Goal: Transaction & Acquisition: Purchase product/service

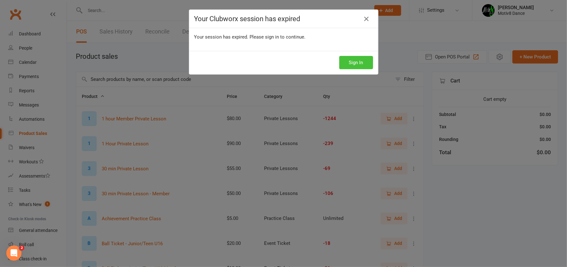
click at [356, 59] on button "Sign In" at bounding box center [356, 62] width 34 height 13
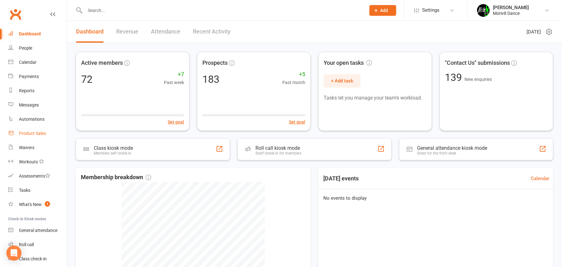
click at [35, 132] on div "Product Sales" at bounding box center [32, 133] width 27 height 5
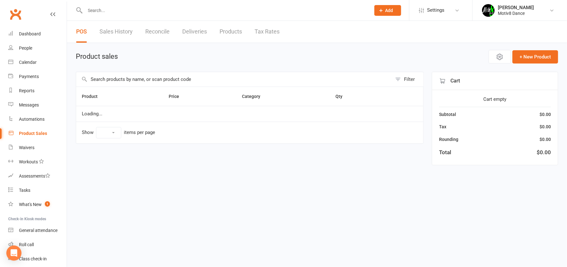
select select "10"
click at [110, 80] on input "text" at bounding box center [234, 79] width 316 height 15
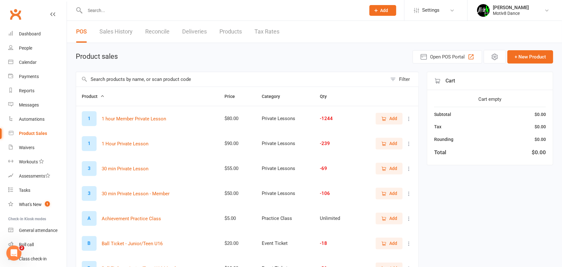
click at [389, 119] on span "Add" at bounding box center [389, 118] width 16 height 7
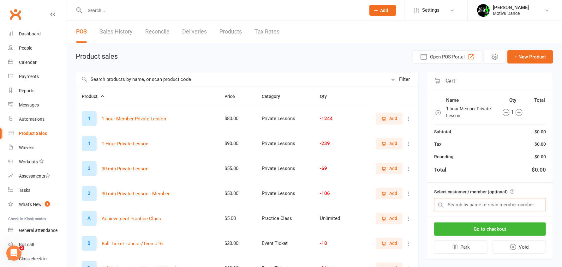
click at [469, 205] on input "text" at bounding box center [490, 204] width 112 height 13
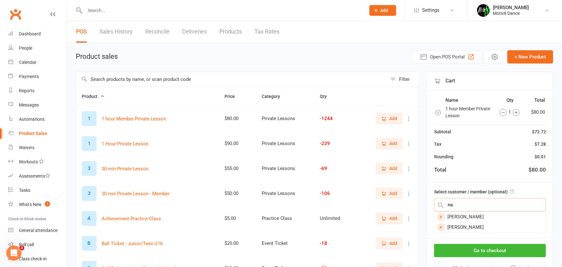
type input "n"
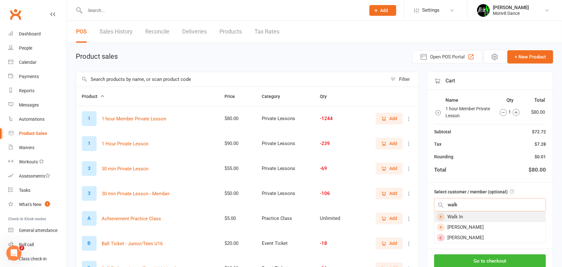
type input "walk"
click at [461, 216] on div "Walk In" at bounding box center [489, 217] width 111 height 10
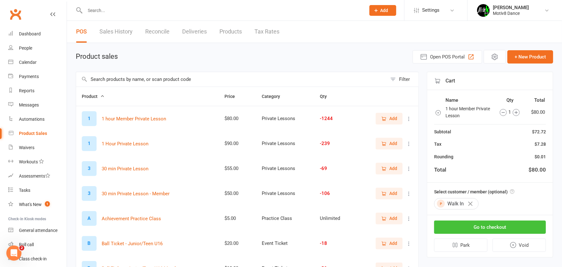
click at [472, 226] on button "Go to checkout" at bounding box center [490, 226] width 112 height 13
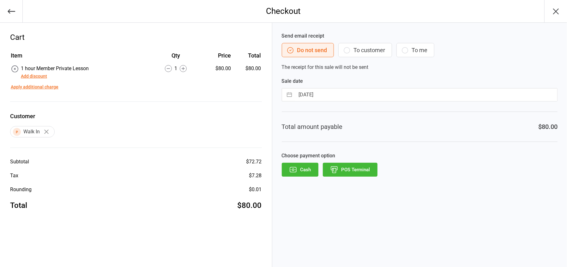
click at [346, 172] on button "POS Terminal" at bounding box center [350, 170] width 55 height 14
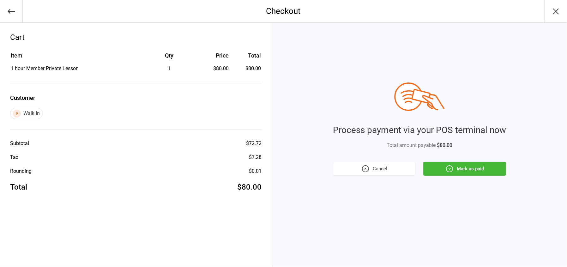
click at [467, 166] on button "Mark as paid" at bounding box center [464, 169] width 83 height 14
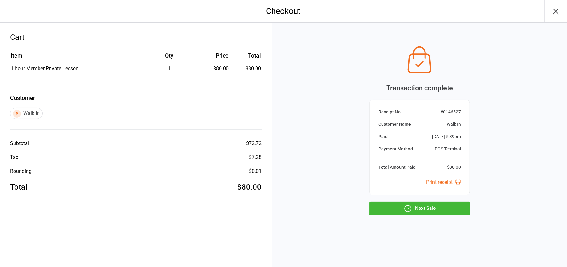
click at [406, 207] on icon "button" at bounding box center [407, 208] width 8 height 8
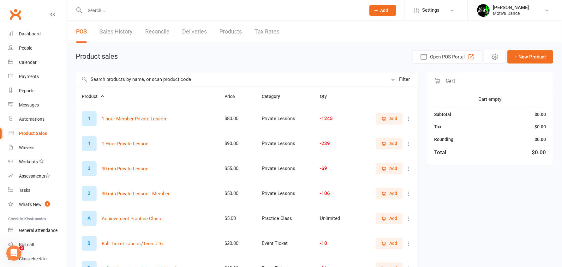
click at [145, 81] on input "text" at bounding box center [231, 79] width 311 height 15
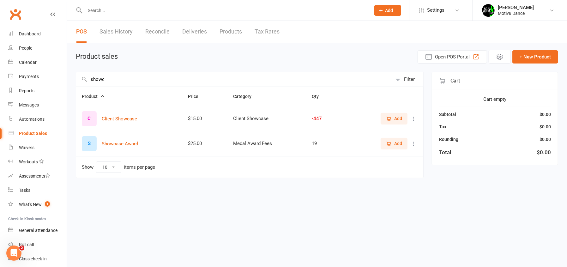
type input "showc"
click at [396, 116] on span "Add" at bounding box center [398, 118] width 8 height 7
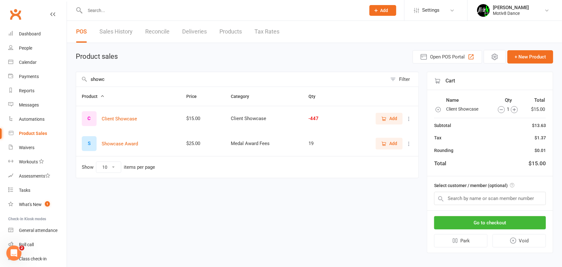
click at [396, 116] on span "Add" at bounding box center [393, 118] width 8 height 7
click at [392, 117] on span "Add" at bounding box center [393, 118] width 8 height 7
click at [451, 199] on input "text" at bounding box center [490, 198] width 112 height 13
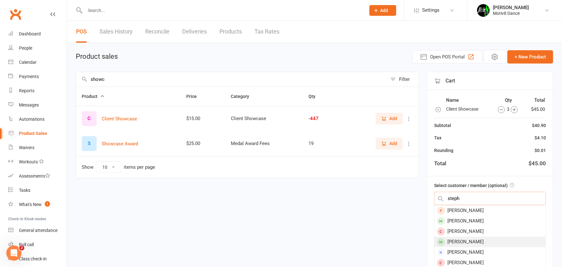
type input "steph"
click at [464, 242] on div "Stephanie Webb" at bounding box center [489, 241] width 111 height 10
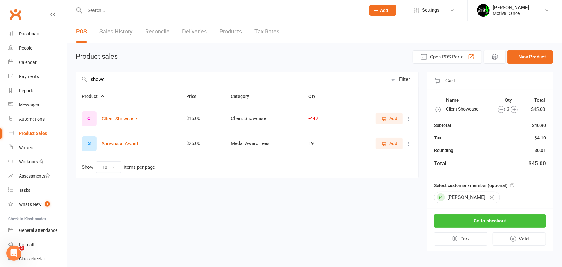
click at [464, 226] on button "Go to checkout" at bounding box center [490, 220] width 112 height 13
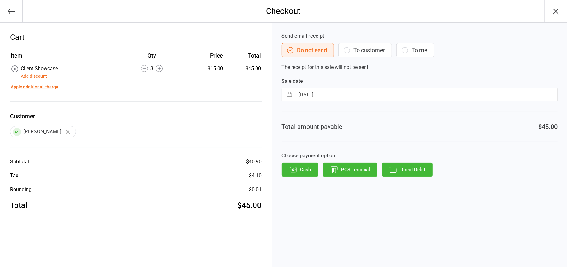
click at [356, 168] on button "POS Terminal" at bounding box center [350, 170] width 55 height 14
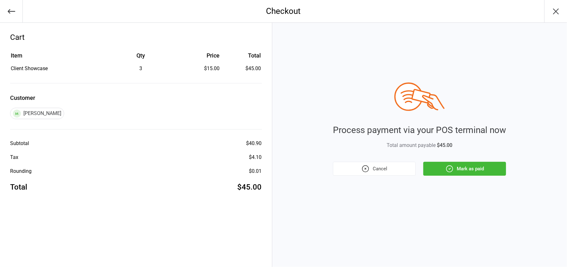
click at [469, 162] on button "Mark as paid" at bounding box center [464, 169] width 83 height 14
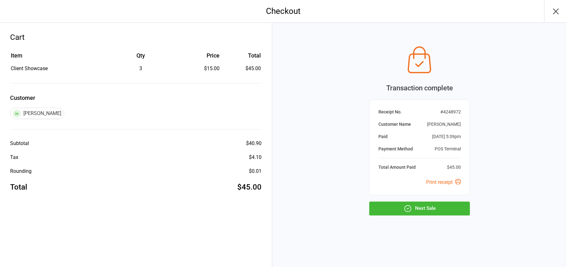
click at [437, 207] on button "Next Sale" at bounding box center [419, 208] width 101 height 14
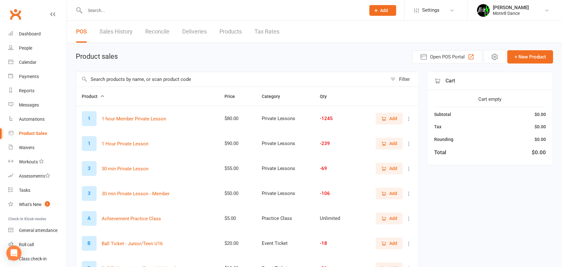
click at [190, 80] on input "text" at bounding box center [231, 79] width 311 height 15
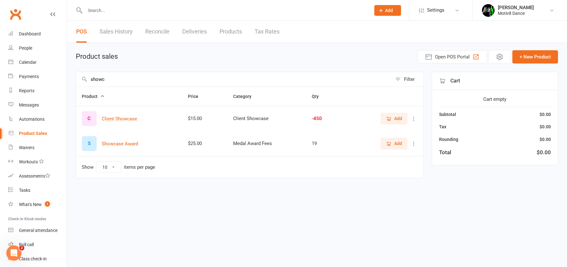
type input "showc"
click at [394, 120] on span "Add" at bounding box center [394, 118] width 16 height 7
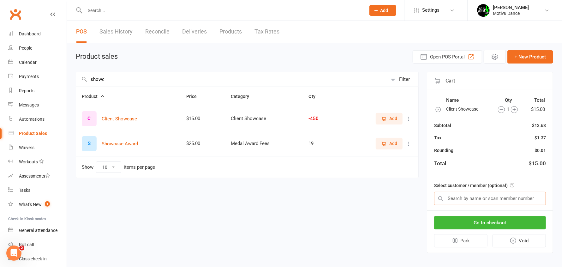
drag, startPoint x: 454, startPoint y: 199, endPoint x: 456, endPoint y: 196, distance: 3.7
click at [455, 197] on input "text" at bounding box center [490, 198] width 112 height 13
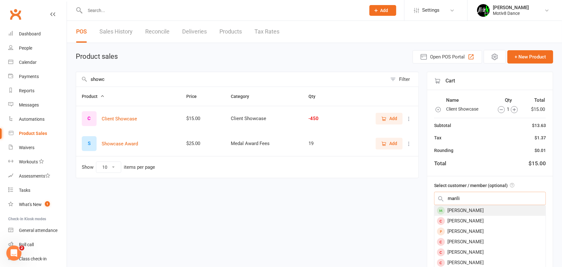
type input "marili"
click at [457, 212] on div "[PERSON_NAME]" at bounding box center [489, 210] width 111 height 10
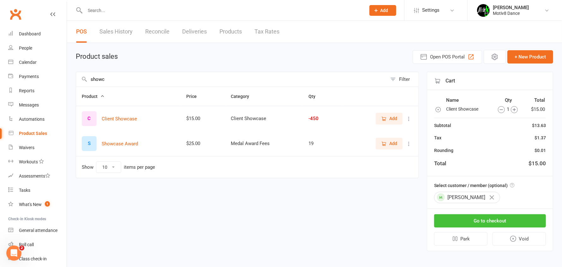
click at [456, 223] on button "Go to checkout" at bounding box center [490, 220] width 112 height 13
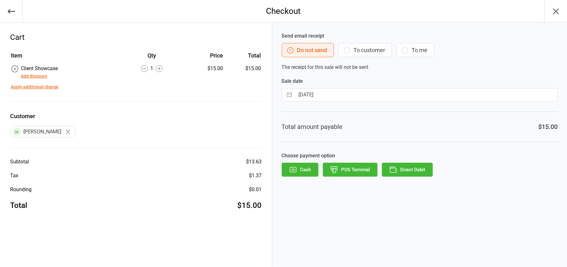
click at [341, 173] on button "POS Terminal" at bounding box center [350, 170] width 55 height 14
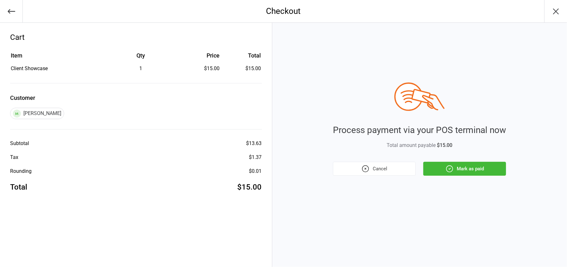
click at [428, 170] on button "Mark as paid" at bounding box center [464, 169] width 83 height 14
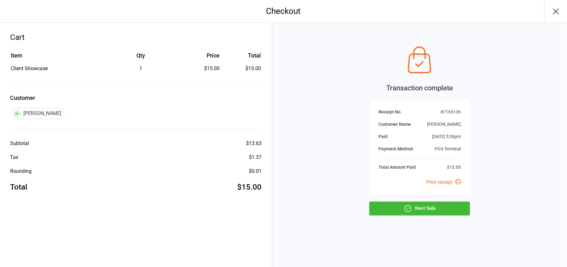
click at [434, 215] on button "Next Sale" at bounding box center [419, 208] width 101 height 14
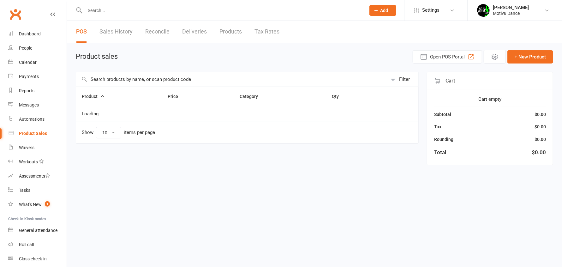
click at [113, 87] on th "Product" at bounding box center [119, 96] width 86 height 19
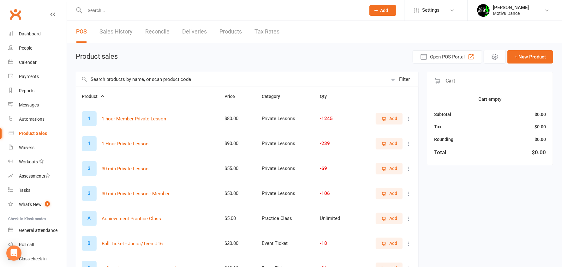
click at [113, 79] on input "text" at bounding box center [231, 79] width 311 height 15
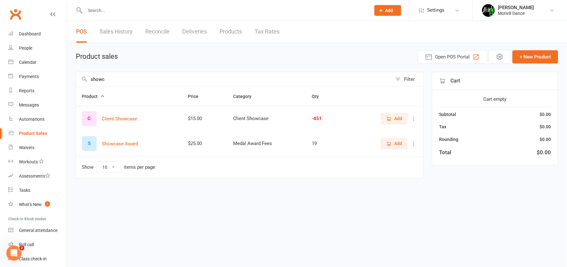
type input "showc"
click at [397, 114] on button "Add" at bounding box center [393, 118] width 27 height 11
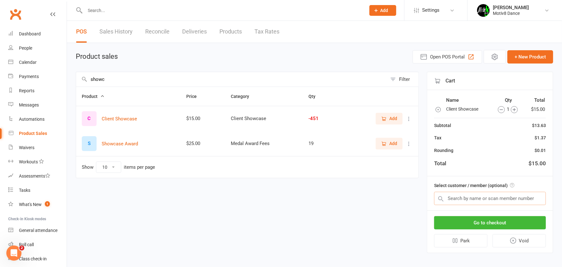
click at [465, 196] on input "text" at bounding box center [490, 198] width 112 height 13
type input "s"
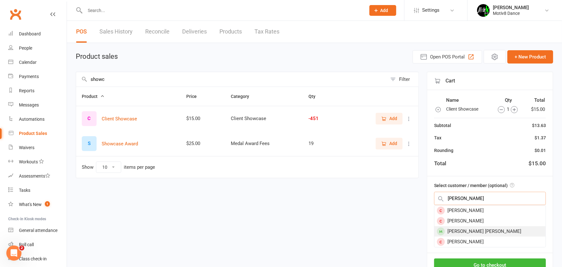
type input "nichola"
click at [464, 228] on div "Nicholas Foster klein" at bounding box center [489, 231] width 111 height 10
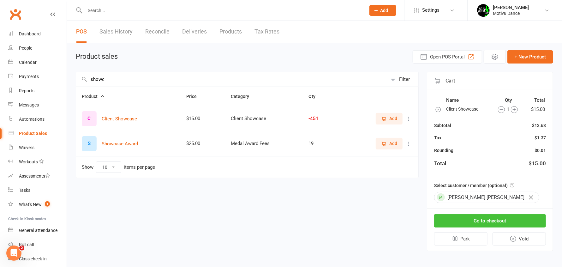
click at [465, 220] on button "Go to checkout" at bounding box center [490, 220] width 112 height 13
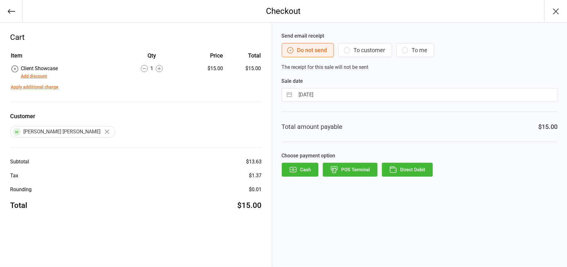
drag, startPoint x: 359, startPoint y: 168, endPoint x: 358, endPoint y: 159, distance: 9.0
click at [359, 166] on button "POS Terminal" at bounding box center [350, 170] width 55 height 14
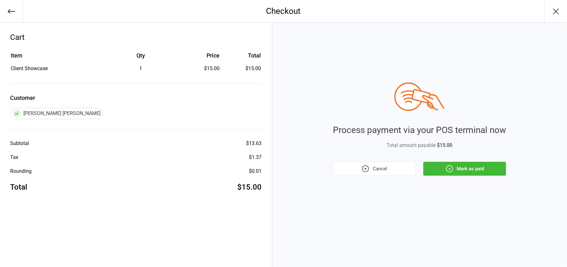
click at [455, 167] on button "Mark as paid" at bounding box center [464, 169] width 83 height 14
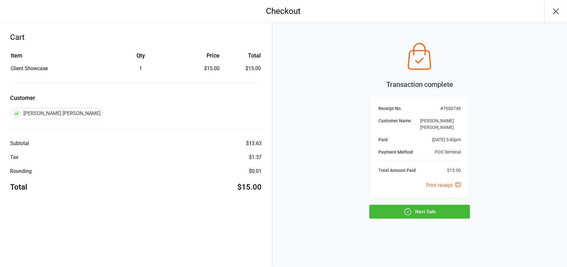
click at [424, 209] on button "Next Sale" at bounding box center [419, 212] width 101 height 14
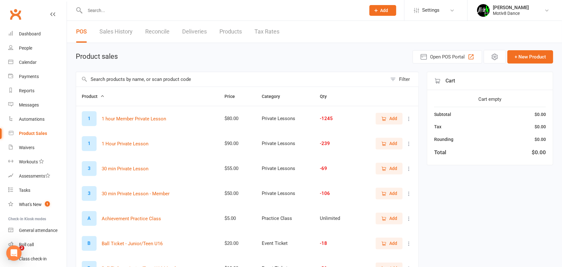
click at [173, 79] on input "text" at bounding box center [231, 79] width 311 height 15
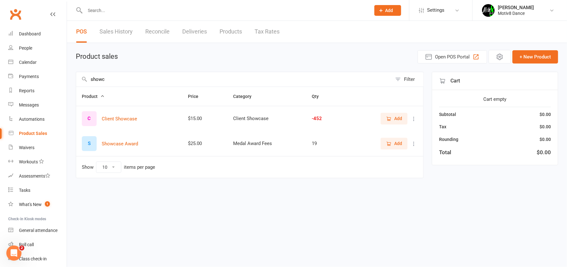
type input "showc"
click at [390, 117] on icon "button" at bounding box center [388, 118] width 3 height 3
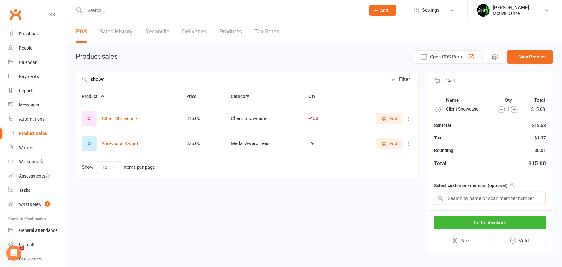
click at [456, 198] on input "text" at bounding box center [490, 198] width 112 height 13
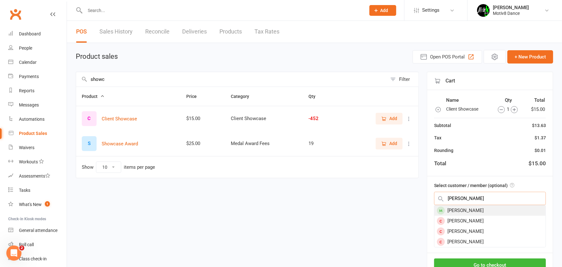
type input "angela"
click at [457, 212] on div "Morrison Angela" at bounding box center [489, 210] width 111 height 10
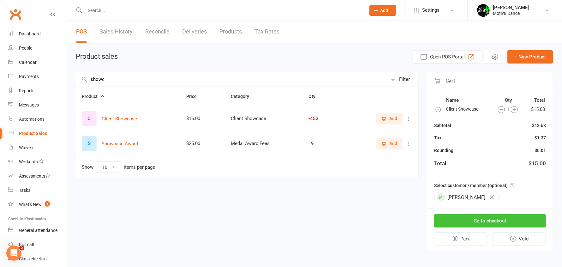
click at [484, 222] on button "Go to checkout" at bounding box center [490, 220] width 112 height 13
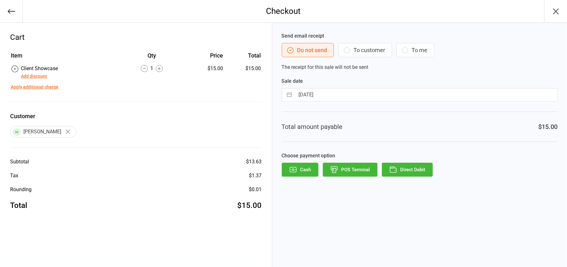
click at [356, 173] on button "POS Terminal" at bounding box center [350, 170] width 55 height 14
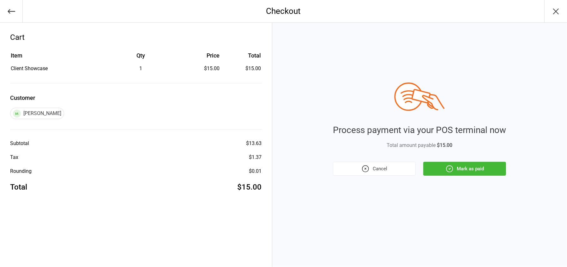
click at [447, 175] on button "Mark as paid" at bounding box center [464, 169] width 83 height 14
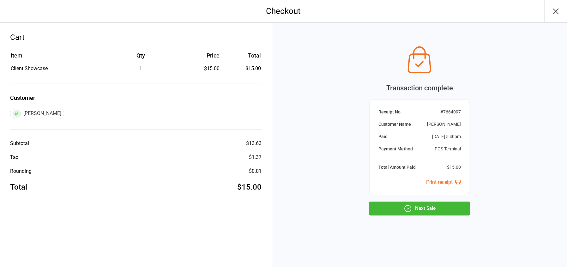
click at [423, 212] on button "Next Sale" at bounding box center [419, 208] width 101 height 14
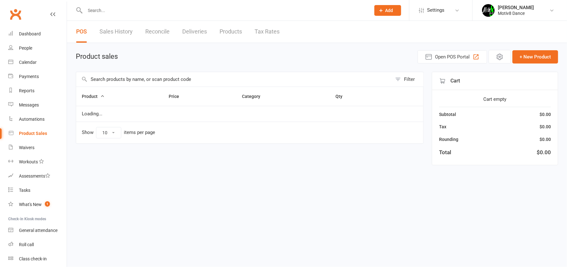
click at [127, 79] on input "text" at bounding box center [234, 79] width 316 height 15
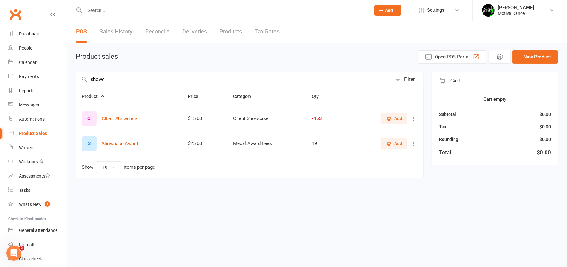
type input "showc"
click at [397, 117] on span "Add" at bounding box center [398, 118] width 8 height 7
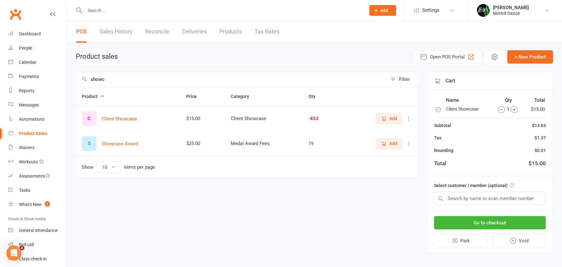
click at [393, 117] on span "Add" at bounding box center [393, 118] width 8 height 7
click at [467, 200] on input "text" at bounding box center [490, 198] width 112 height 13
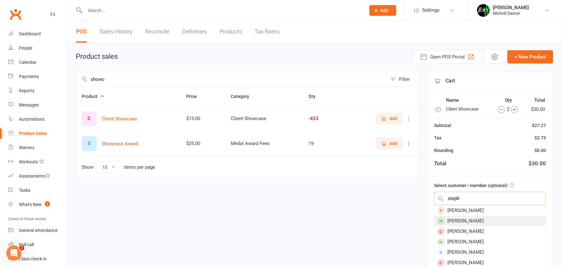
type input "steph"
click at [469, 224] on div "[PERSON_NAME]" at bounding box center [489, 221] width 111 height 10
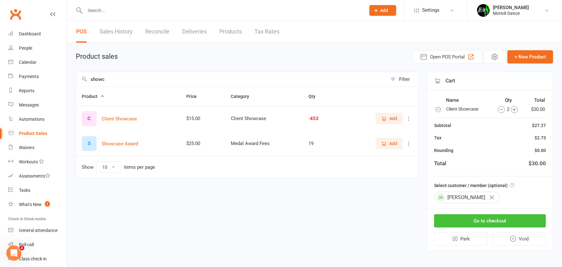
click at [474, 216] on button "Go to checkout" at bounding box center [490, 220] width 112 height 13
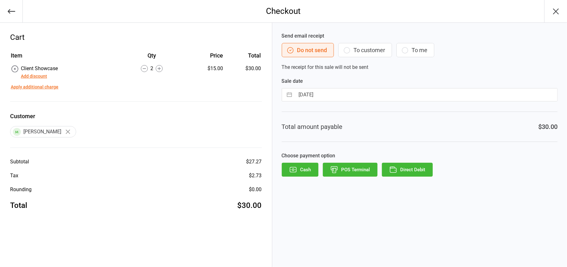
click at [352, 169] on button "POS Terminal" at bounding box center [350, 170] width 55 height 14
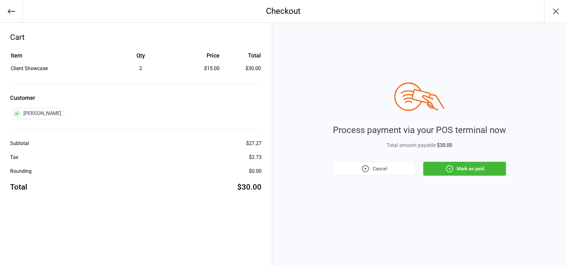
click at [481, 170] on button "Mark as paid" at bounding box center [464, 169] width 83 height 14
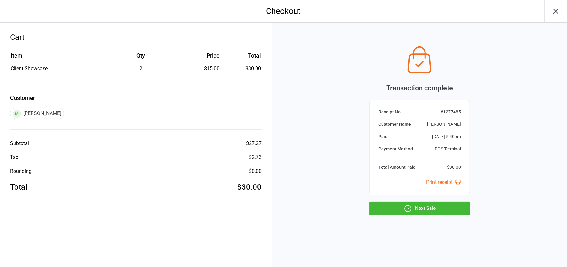
click at [433, 210] on button "Next Sale" at bounding box center [419, 208] width 101 height 14
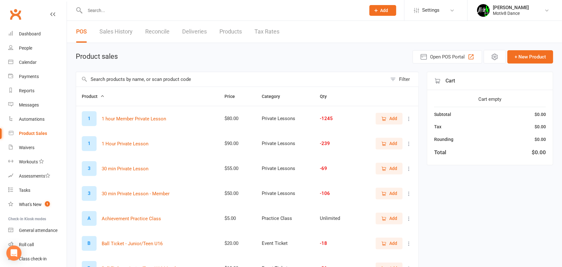
click at [176, 79] on input "text" at bounding box center [231, 79] width 311 height 15
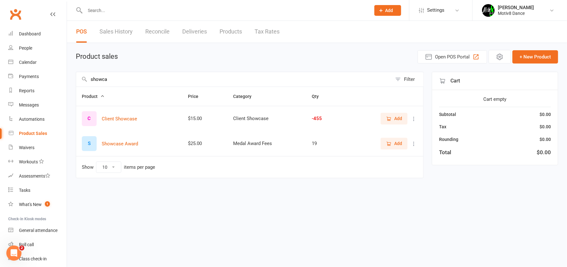
type input "showca"
click at [399, 119] on span "Add" at bounding box center [398, 118] width 8 height 7
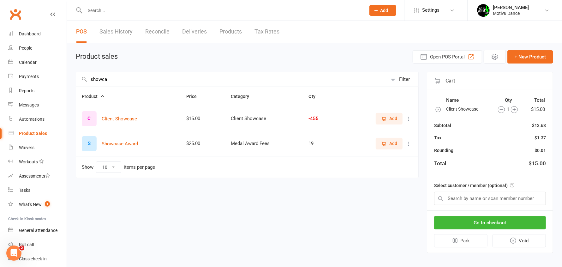
click at [397, 118] on span "Add" at bounding box center [393, 118] width 8 height 7
click at [469, 202] on input "text" at bounding box center [490, 198] width 112 height 13
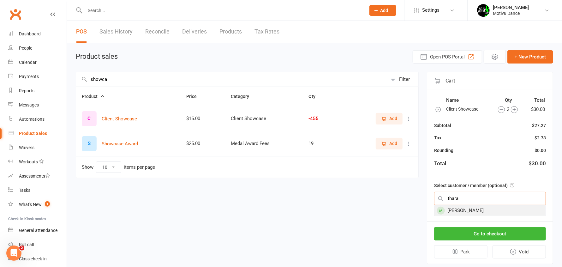
type input "thara"
drag, startPoint x: 464, startPoint y: 211, endPoint x: 469, endPoint y: 224, distance: 13.9
click at [464, 211] on div "[PERSON_NAME]" at bounding box center [489, 210] width 111 height 10
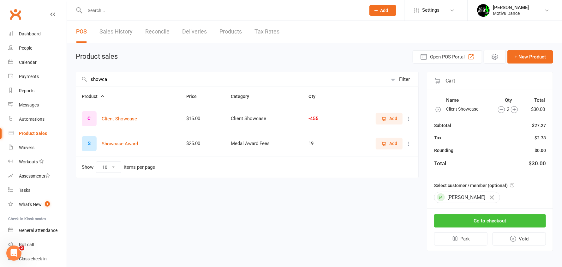
click at [472, 221] on button "Go to checkout" at bounding box center [490, 220] width 112 height 13
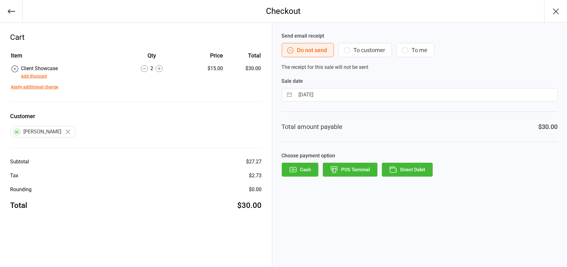
drag, startPoint x: 354, startPoint y: 166, endPoint x: 353, endPoint y: 161, distance: 5.6
click at [354, 166] on button "POS Terminal" at bounding box center [350, 170] width 55 height 14
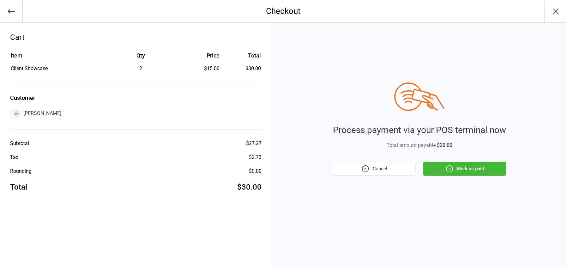
click at [475, 171] on button "Mark as paid" at bounding box center [464, 169] width 83 height 14
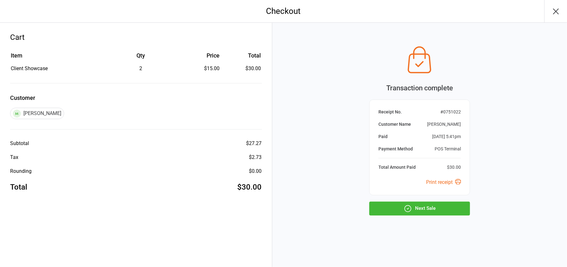
click at [416, 202] on button "Next Sale" at bounding box center [419, 208] width 101 height 14
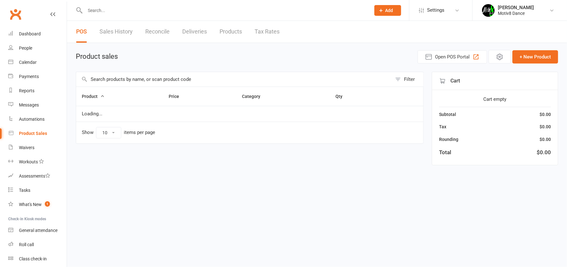
click at [189, 79] on input "text" at bounding box center [234, 79] width 316 height 15
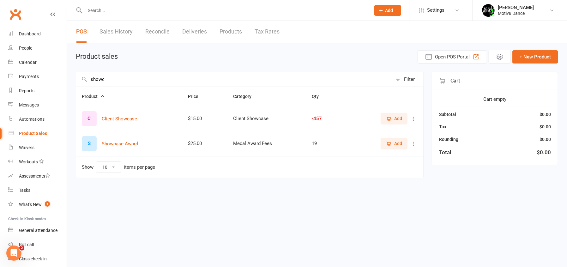
type input "showc"
click at [390, 118] on icon "button" at bounding box center [389, 119] width 6 height 6
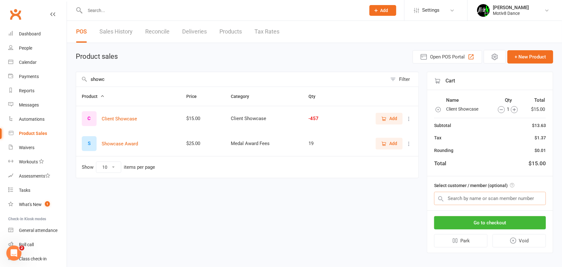
click at [476, 198] on input "text" at bounding box center [490, 198] width 112 height 13
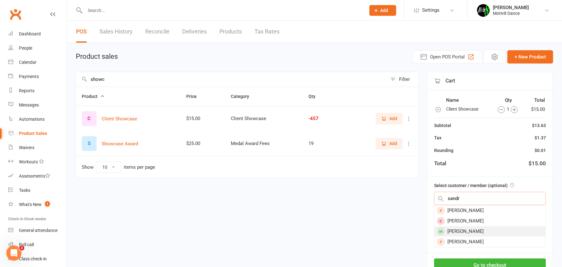
type input "sandr"
click at [465, 228] on div "[PERSON_NAME]" at bounding box center [489, 231] width 111 height 10
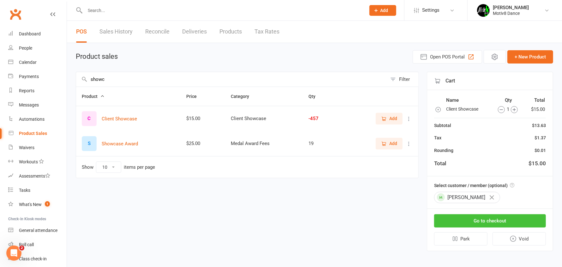
click at [466, 223] on button "Go to checkout" at bounding box center [490, 220] width 112 height 13
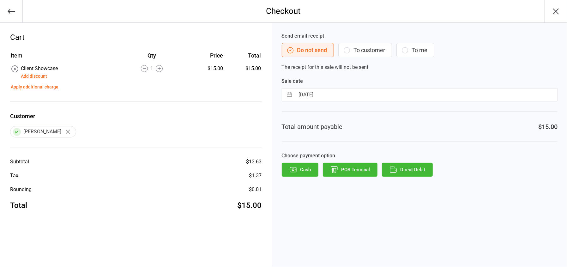
click at [356, 170] on button "POS Terminal" at bounding box center [350, 170] width 55 height 14
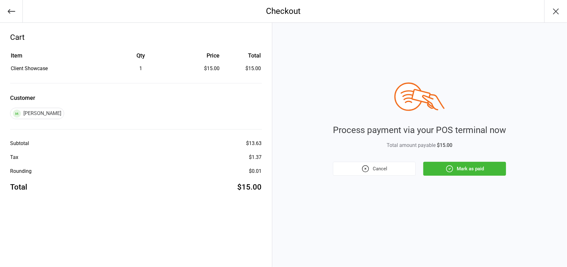
click at [492, 168] on button "Mark as paid" at bounding box center [464, 169] width 83 height 14
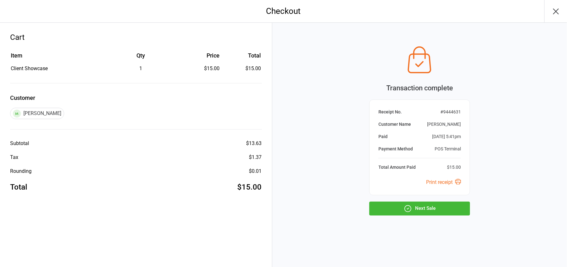
drag, startPoint x: 437, startPoint y: 215, endPoint x: 436, endPoint y: 212, distance: 3.8
click at [436, 215] on div "Transaction complete Receipt No. # 9444631 Customer Name [PERSON_NAME] [PERSON_…" at bounding box center [419, 145] width 295 height 244
click at [437, 209] on button "Next Sale" at bounding box center [419, 208] width 101 height 14
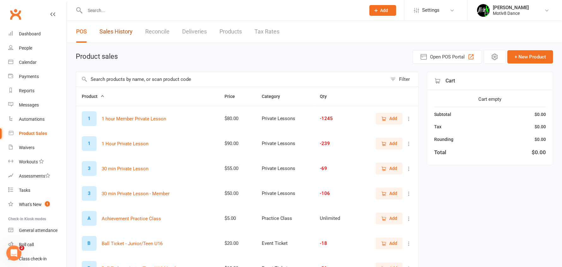
click at [120, 34] on link "Sales History" at bounding box center [115, 32] width 33 height 22
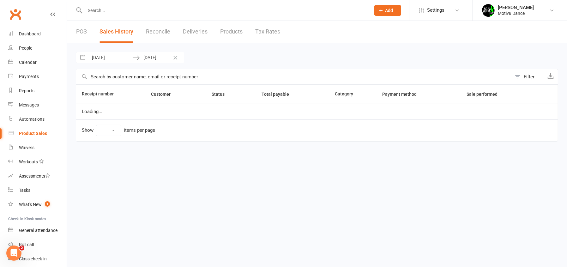
select select "100"
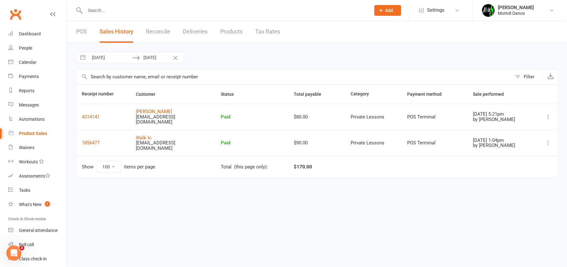
click at [116, 60] on input "[DATE]" at bounding box center [110, 57] width 44 height 11
select select "7"
select select "2025"
select select "8"
select select "2025"
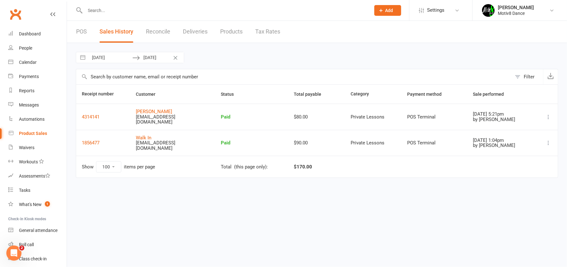
select select "9"
select select "2025"
select select "10"
select select "2025"
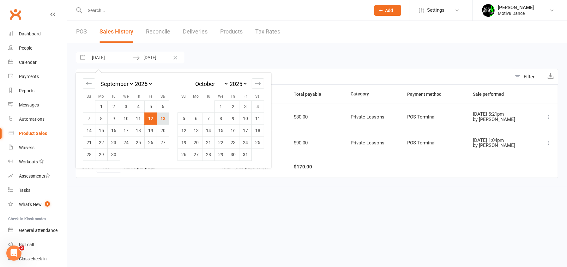
click at [162, 117] on td "13" at bounding box center [163, 118] width 12 height 12
type input "[DATE]"
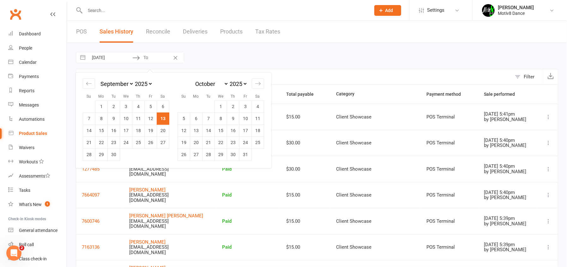
click at [162, 119] on td "13" at bounding box center [163, 118] width 12 height 12
type input "[DATE]"
